Goal: Task Accomplishment & Management: Manage account settings

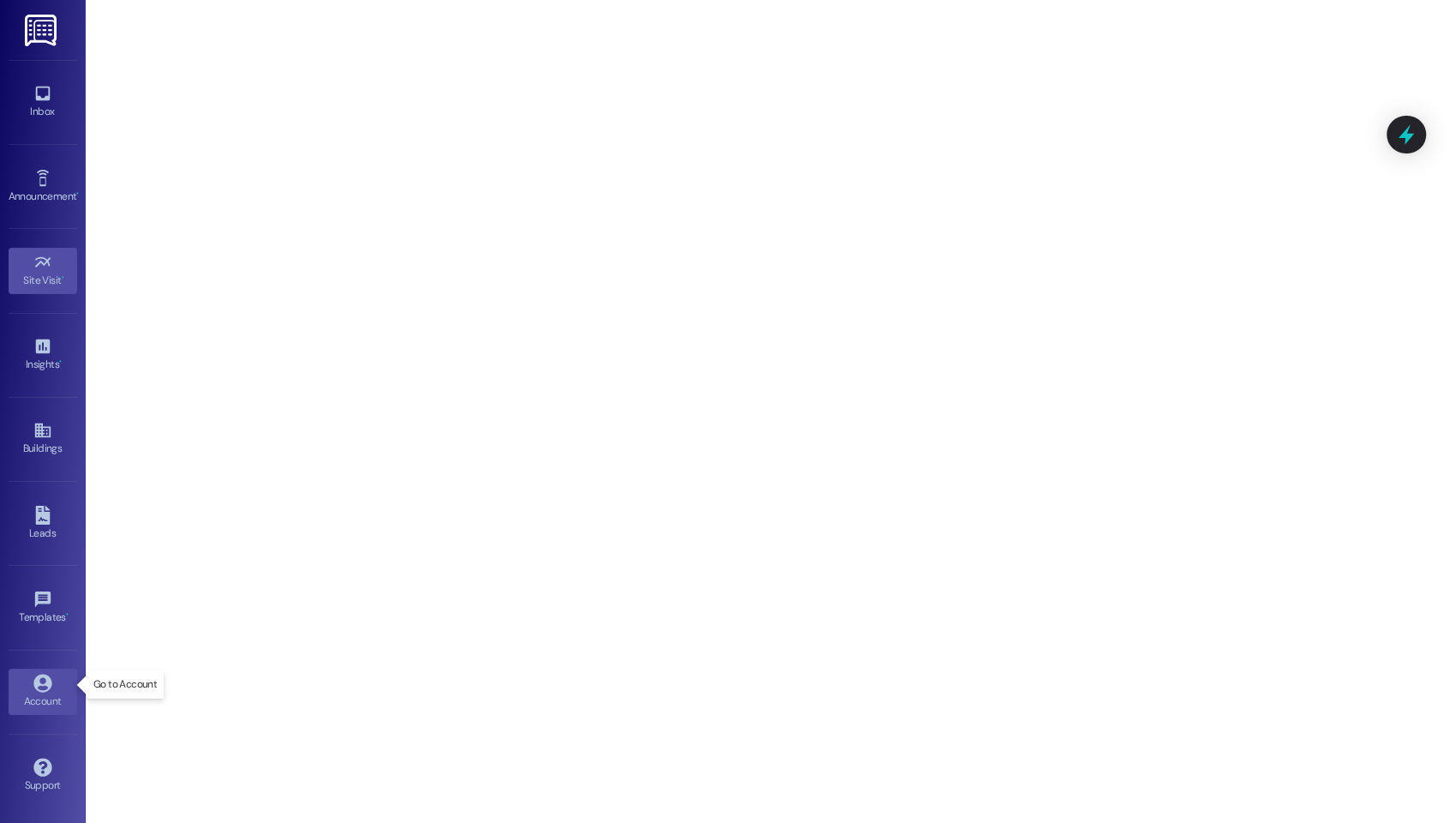
click at [37, 693] on div "Account" at bounding box center [43, 701] width 86 height 17
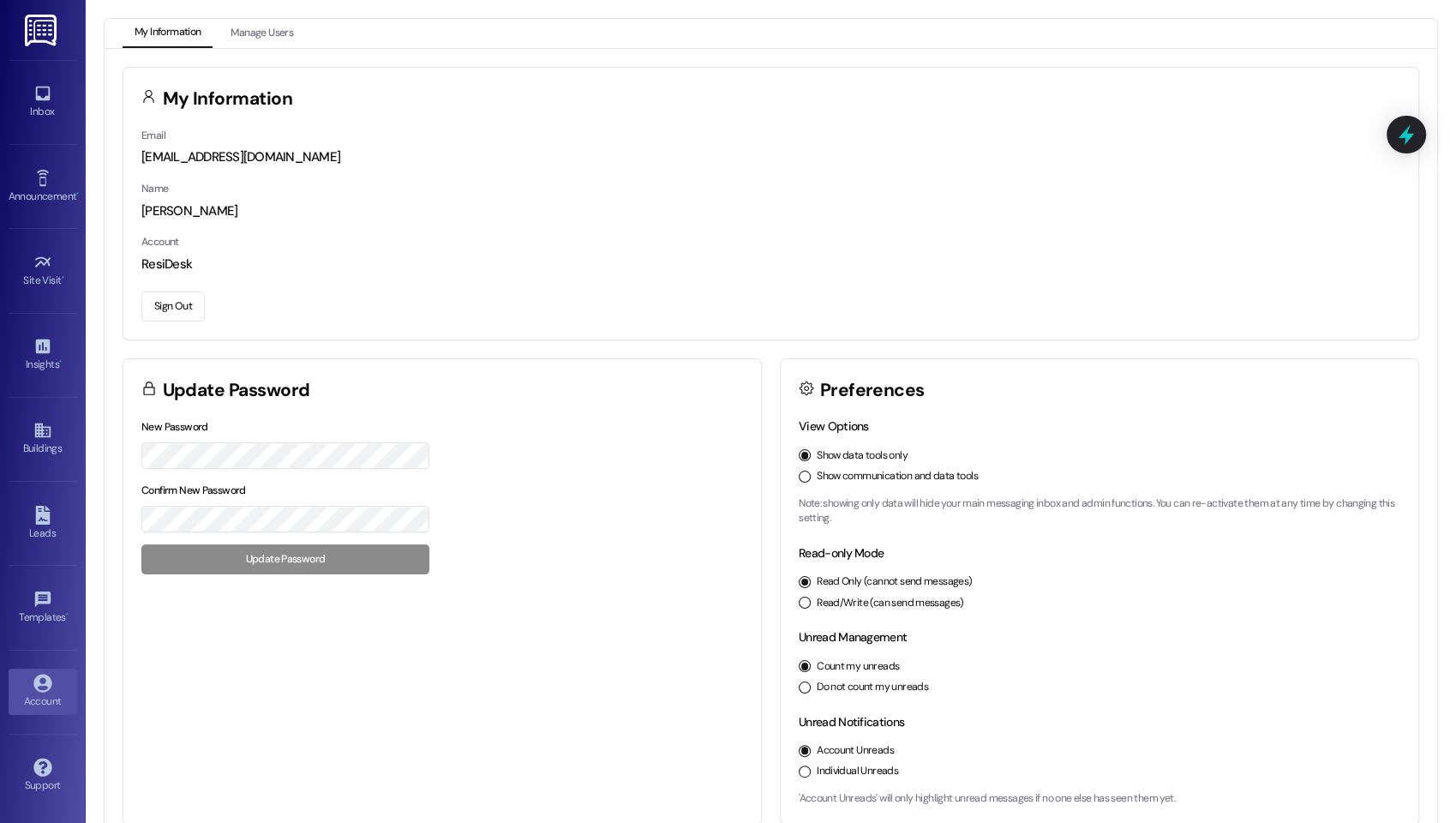
click at [184, 307] on button "Sign Out" at bounding box center [173, 306] width 63 height 30
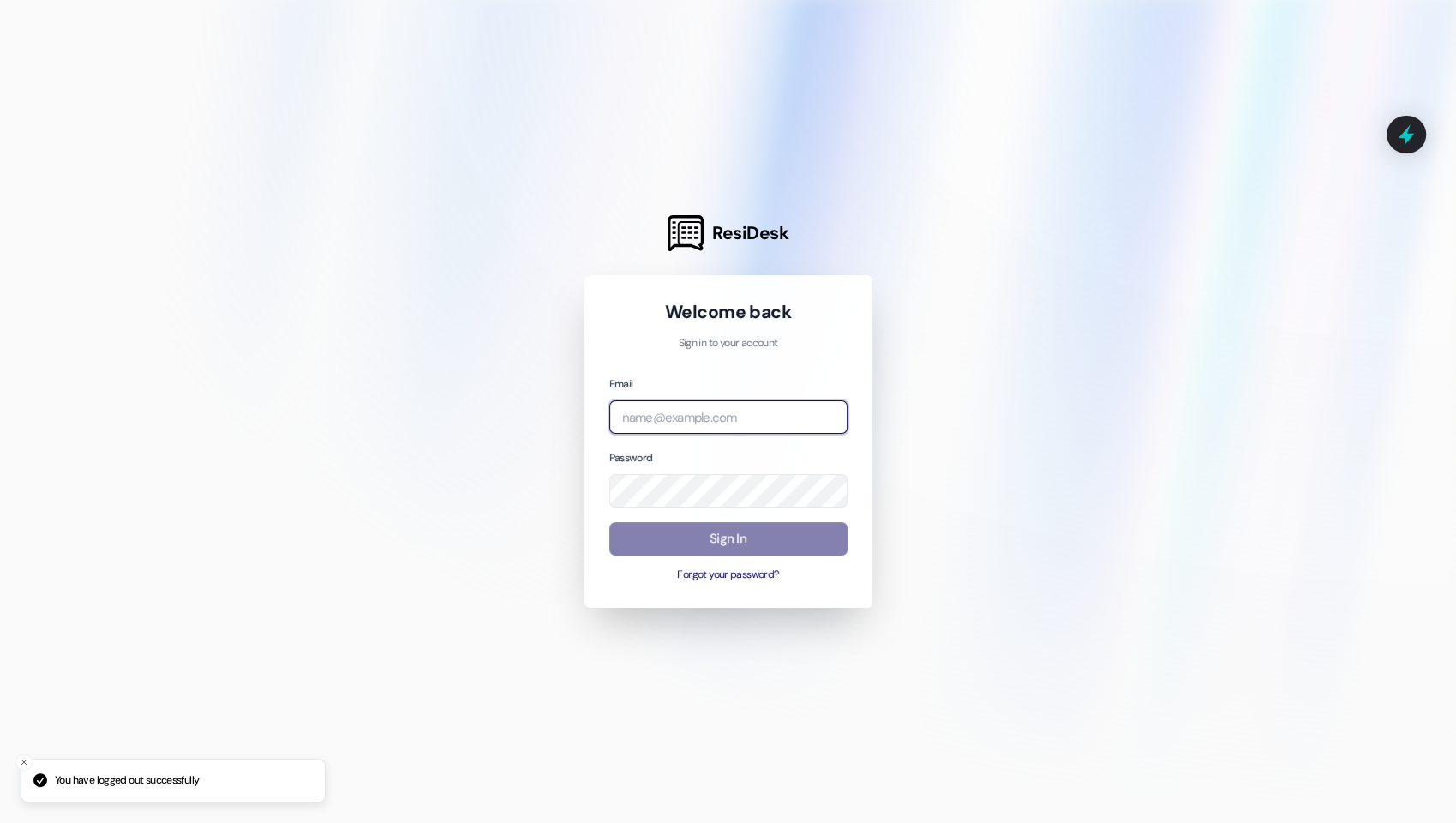
click at [685, 416] on input "email" at bounding box center [728, 417] width 238 height 33
type input "ri"
click at [0, 822] on com-1password-button at bounding box center [0, 823] width 0 height 0
type input "[EMAIL_ADDRESS][DOMAIN_NAME]"
